Goal: Use online tool/utility: Utilize a website feature to perform a specific function

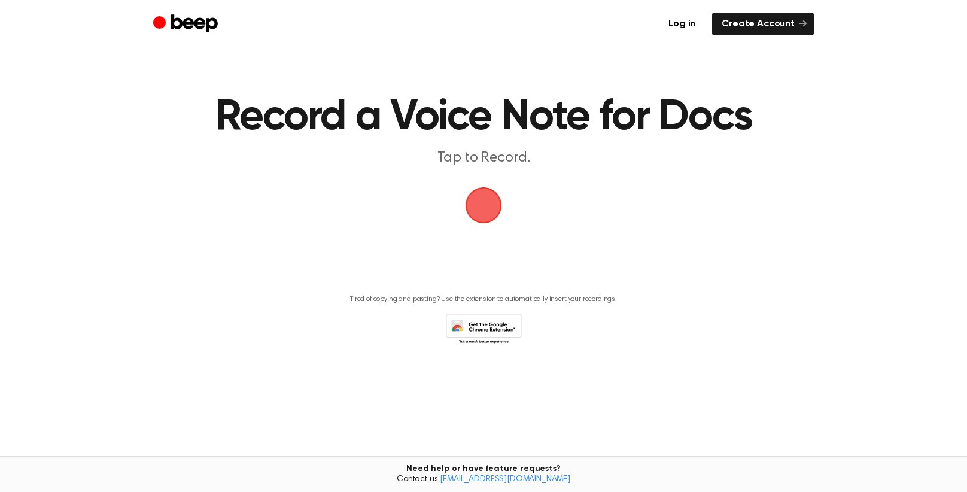
click at [485, 212] on span "button" at bounding box center [483, 205] width 36 height 36
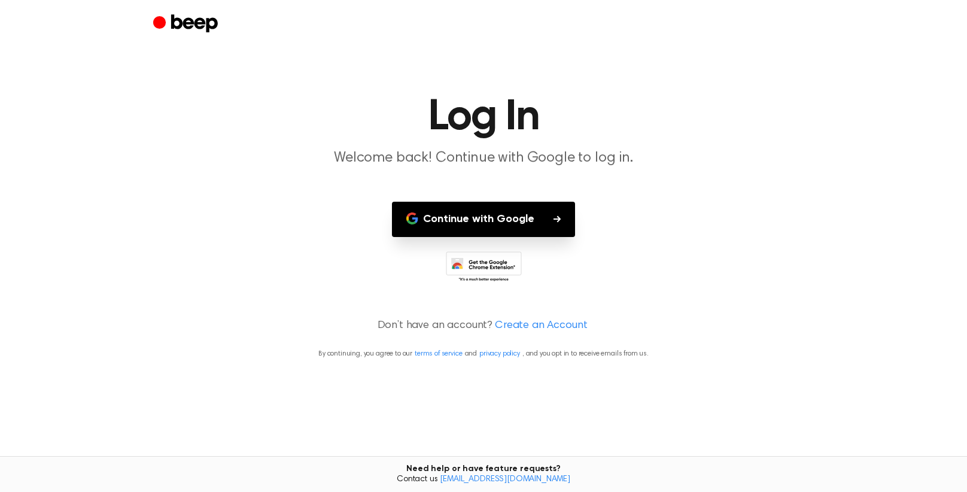
click at [512, 221] on button "Continue with Google" at bounding box center [483, 219] width 183 height 35
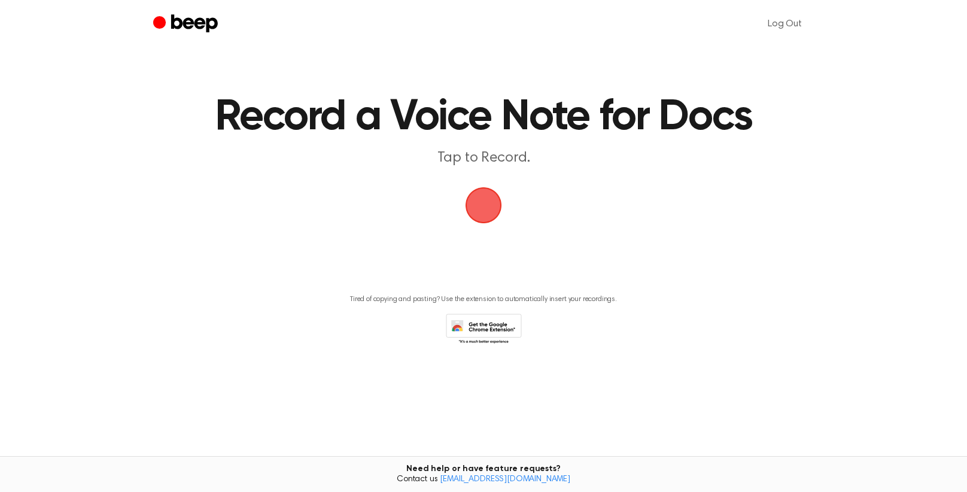
click at [488, 200] on span "button" at bounding box center [484, 205] width 34 height 34
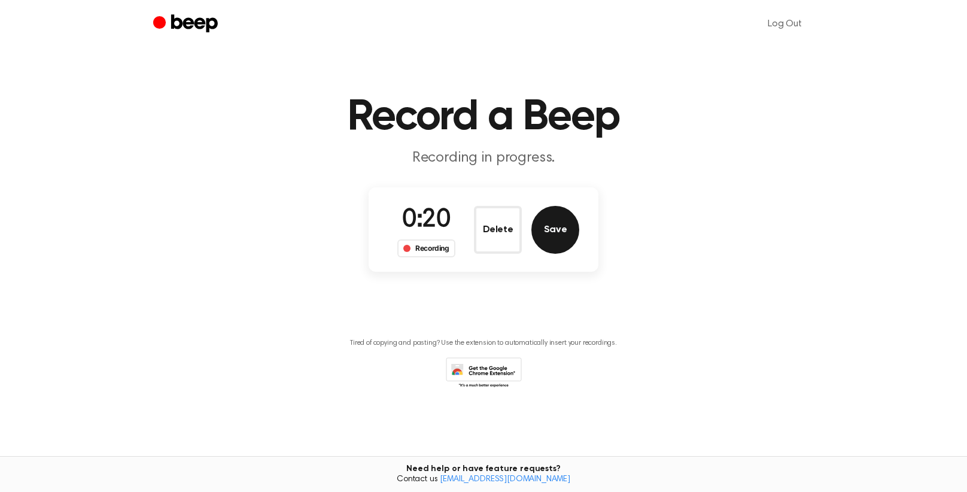
click at [552, 243] on button "Save" at bounding box center [555, 230] width 48 height 48
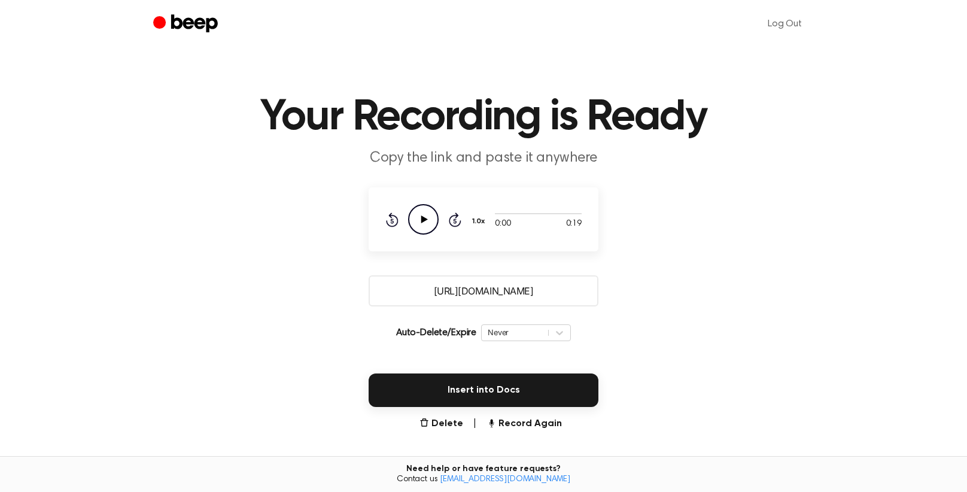
click at [427, 214] on icon "Play Audio" at bounding box center [423, 219] width 31 height 31
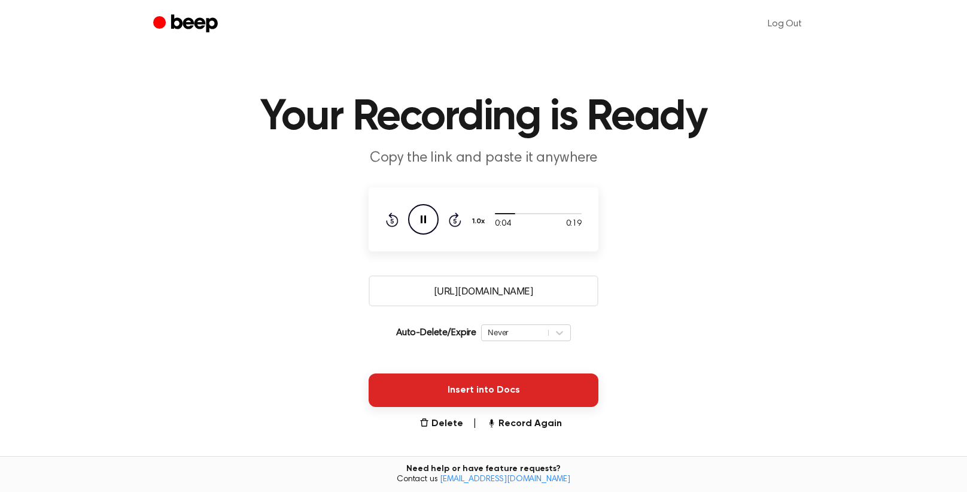
click at [464, 389] on button "Insert into Docs" at bounding box center [484, 390] width 230 height 34
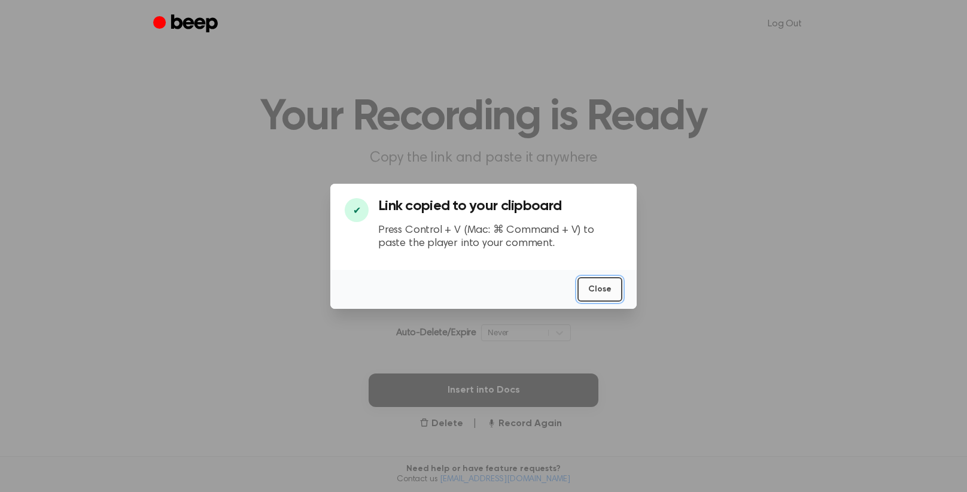
click at [598, 289] on button "Close" at bounding box center [599, 289] width 45 height 25
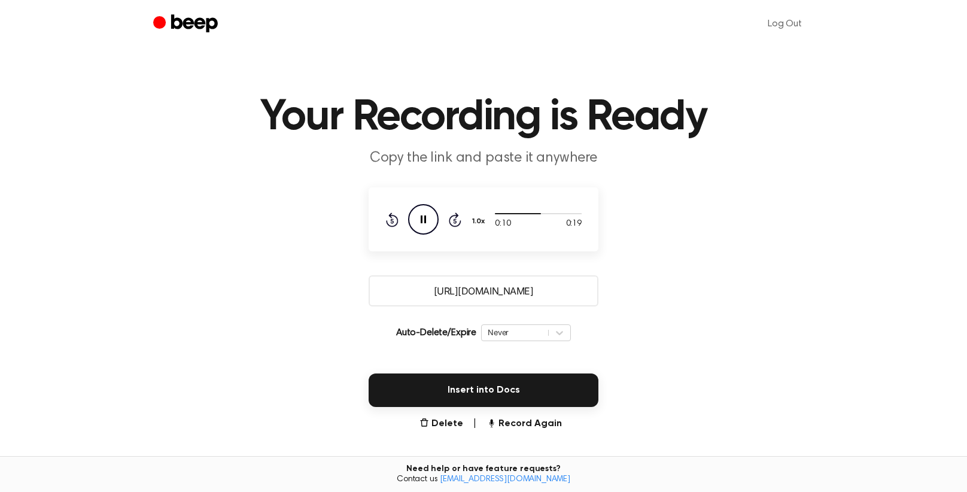
click at [424, 217] on icon at bounding box center [423, 219] width 5 height 8
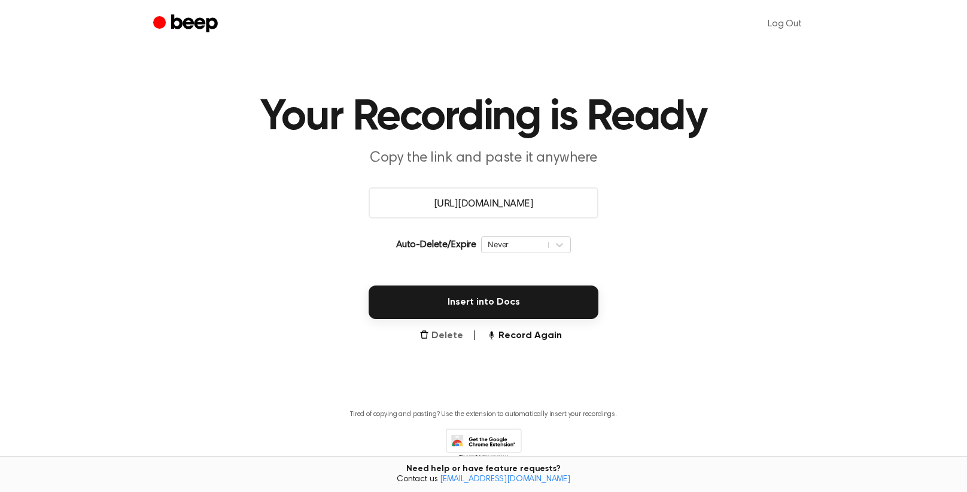
click at [438, 330] on button "Delete" at bounding box center [441, 335] width 44 height 14
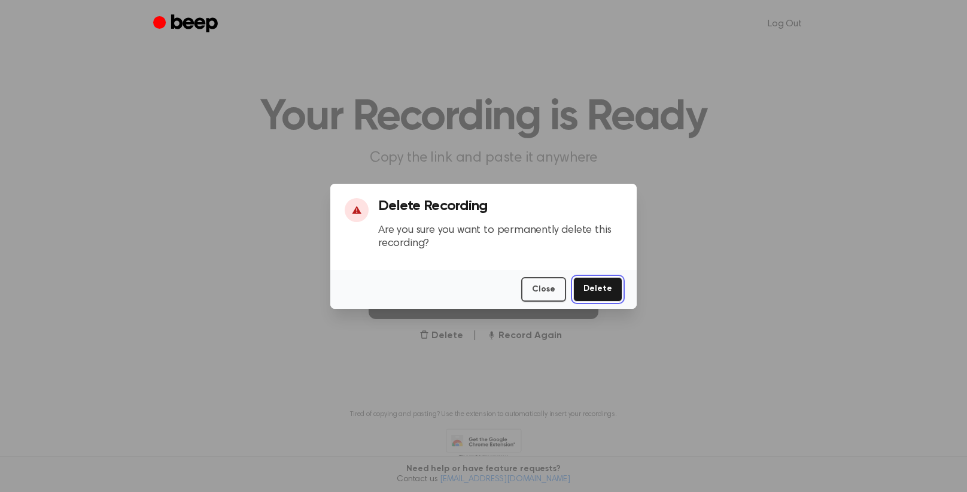
click at [601, 286] on button "Delete" at bounding box center [597, 289] width 49 height 25
click at [616, 285] on button "Delete" at bounding box center [597, 289] width 49 height 25
click at [593, 290] on button "Delete" at bounding box center [597, 289] width 49 height 25
click at [532, 282] on button "Close" at bounding box center [543, 289] width 45 height 25
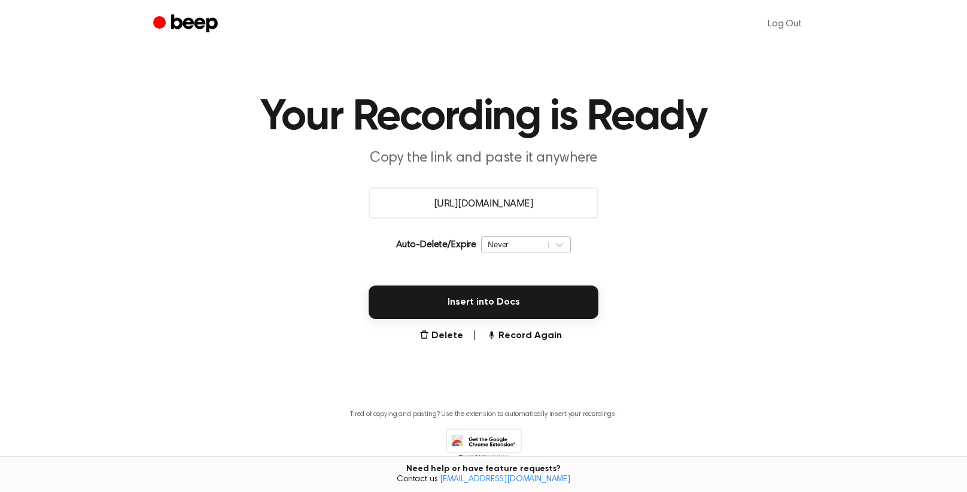
click at [513, 242] on div "Never" at bounding box center [515, 244] width 54 height 11
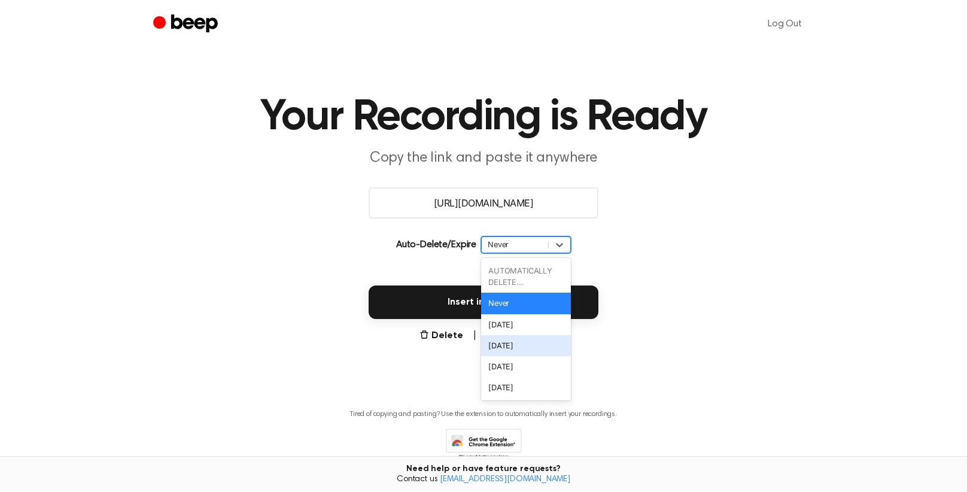
click at [516, 340] on div "In 1 Week" at bounding box center [526, 345] width 90 height 21
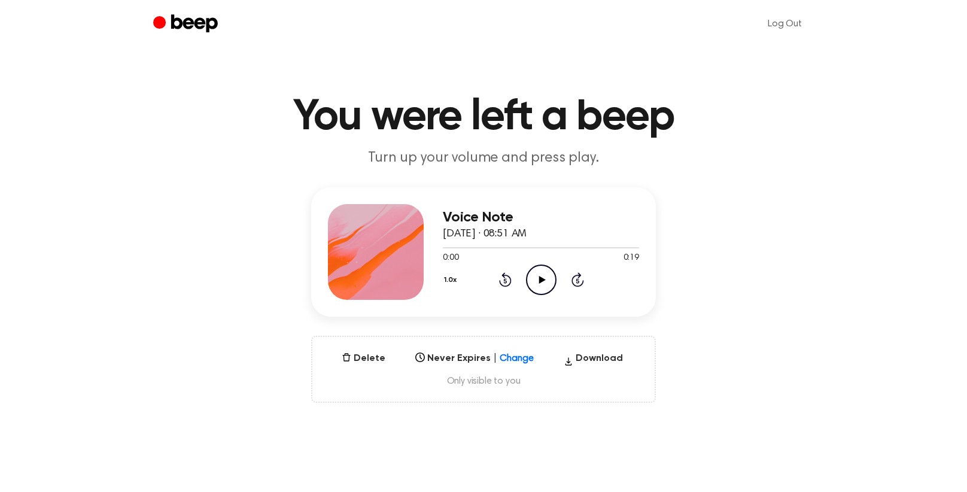
click at [543, 282] on icon "Play Audio" at bounding box center [541, 279] width 31 height 31
click at [364, 358] on button "Delete" at bounding box center [363, 358] width 53 height 14
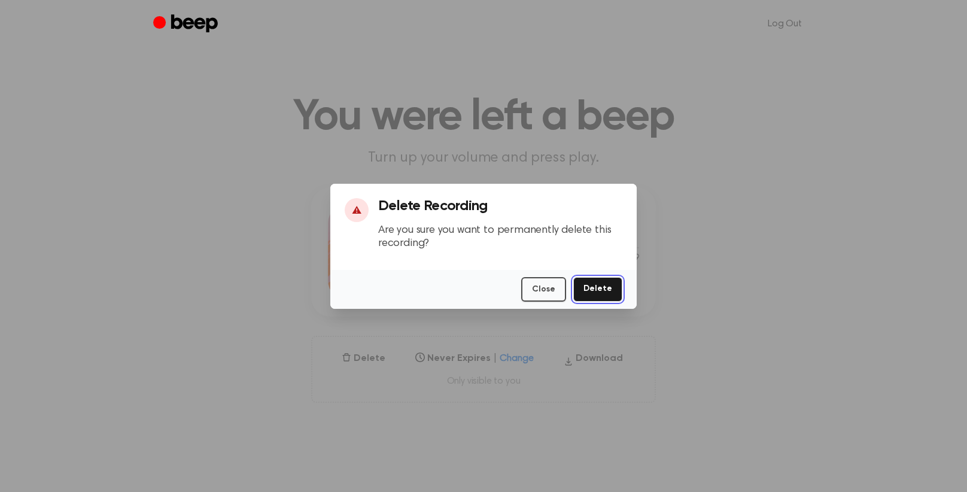
click at [604, 292] on button "Delete" at bounding box center [597, 289] width 49 height 25
